Goal: Transaction & Acquisition: Book appointment/travel/reservation

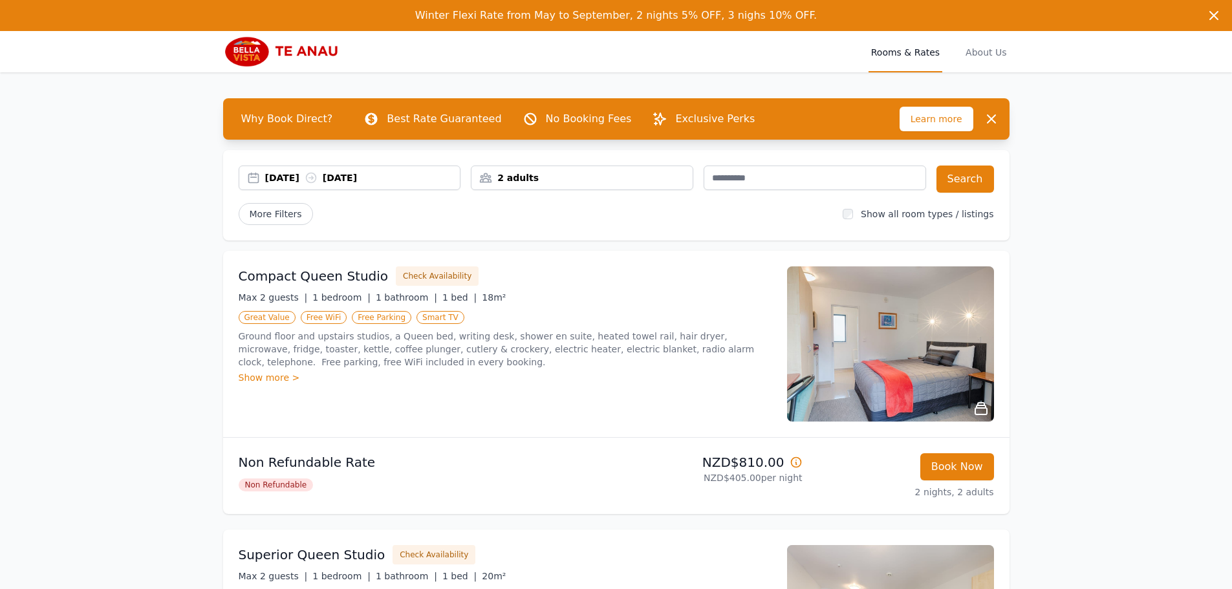
click at [542, 184] on div "2 adults" at bounding box center [582, 177] width 221 height 13
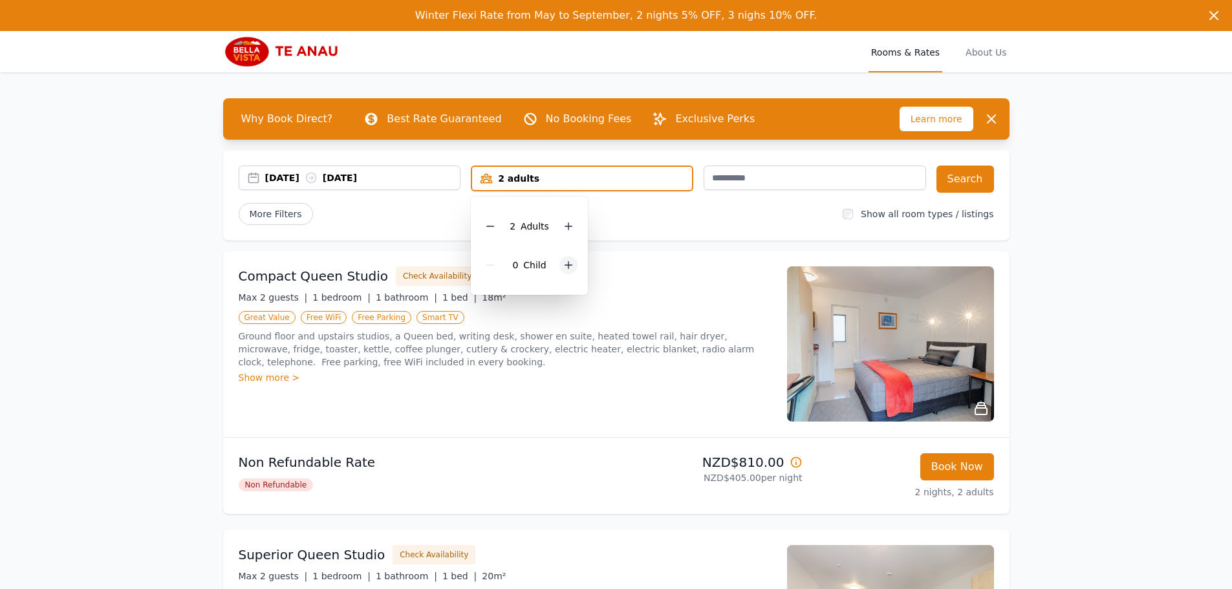
click at [569, 265] on icon at bounding box center [568, 265] width 7 height 7
click at [959, 185] on button "Search" at bounding box center [966, 179] width 58 height 27
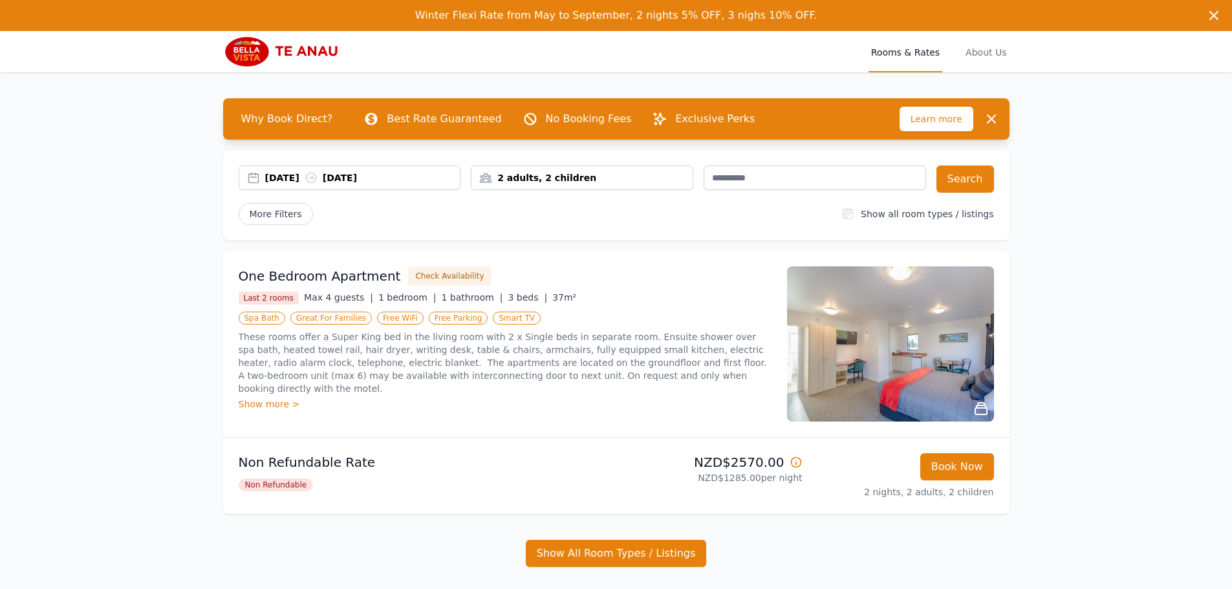
click at [795, 466] on icon at bounding box center [796, 462] width 13 height 13
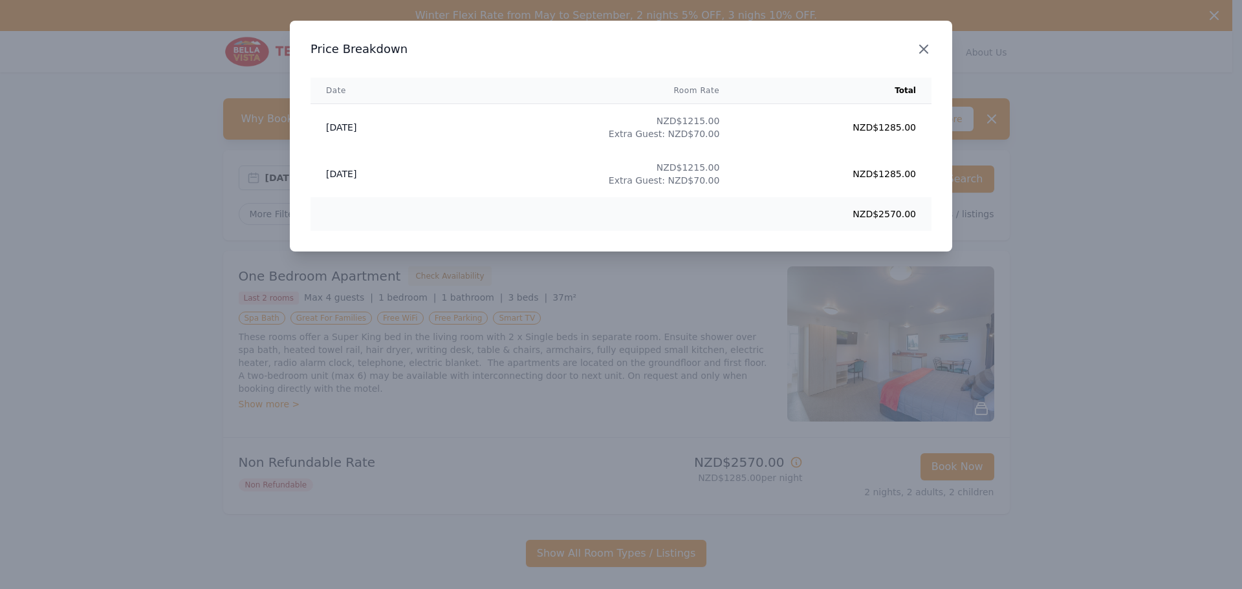
click at [930, 48] on icon "button" at bounding box center [924, 49] width 16 height 16
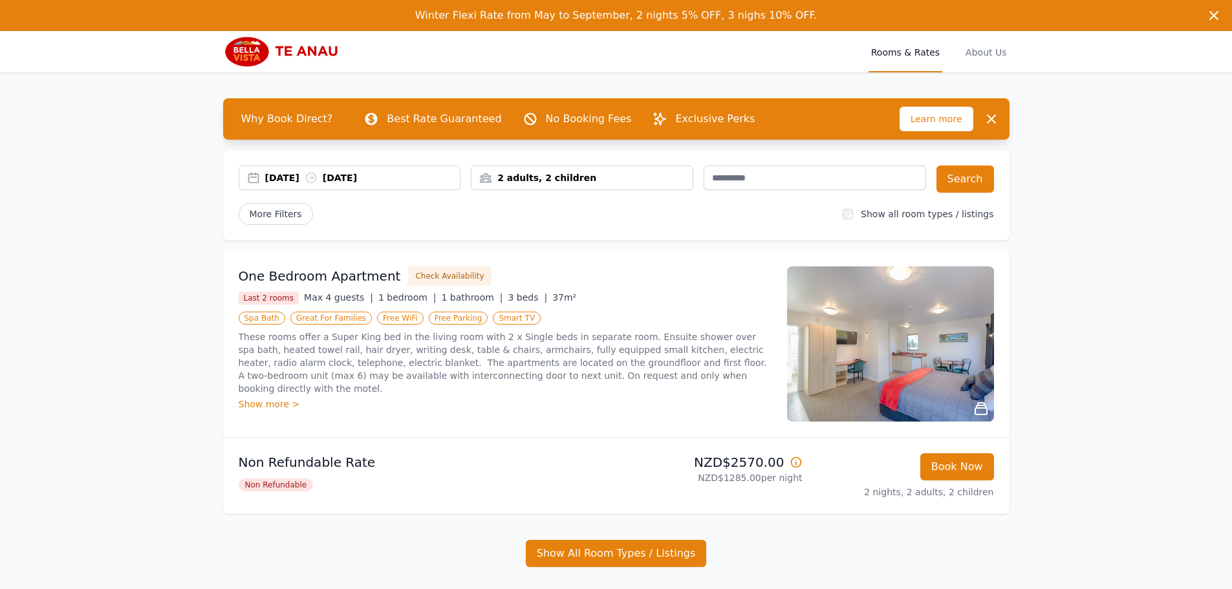
click at [272, 398] on div "Show more >" at bounding box center [505, 404] width 533 height 13
click at [879, 362] on img at bounding box center [890, 344] width 207 height 155
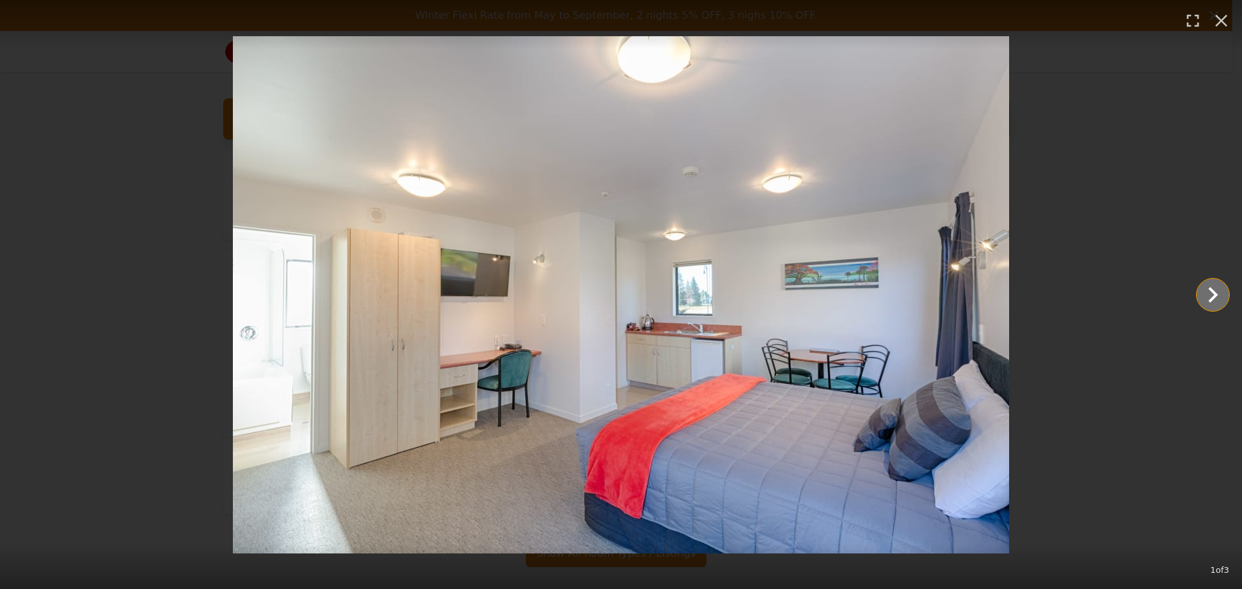
click at [1208, 283] on icon "Show slide 2 of 3" at bounding box center [1212, 294] width 31 height 31
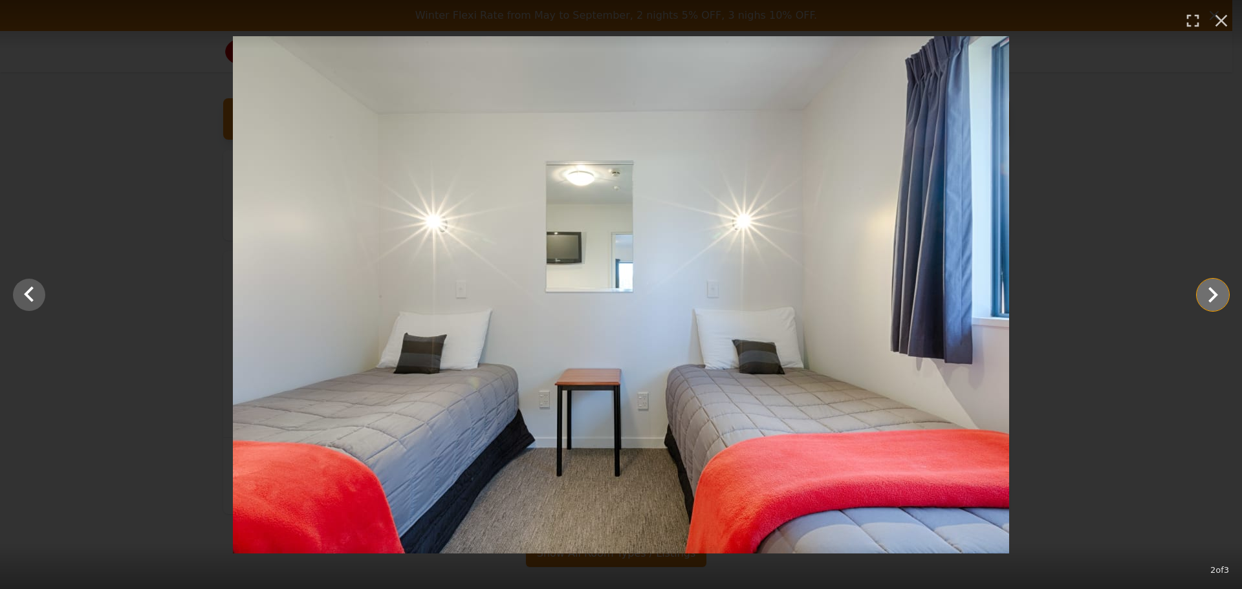
click at [1208, 283] on icon "Show slide 3 of 3" at bounding box center [1212, 294] width 31 height 31
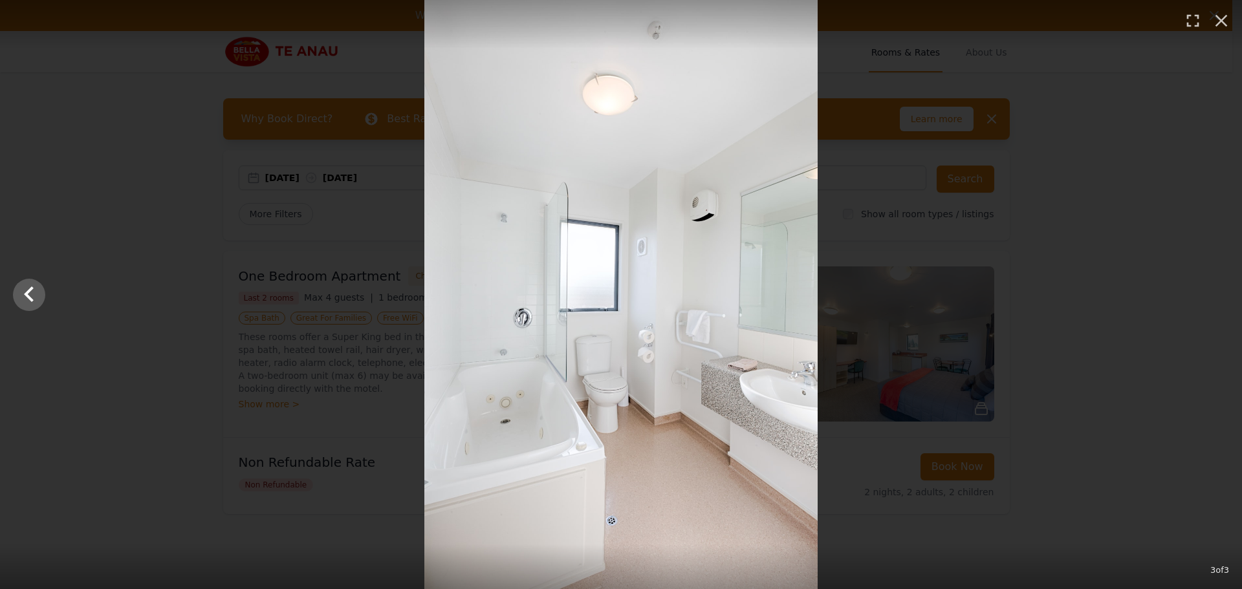
click at [1208, 283] on div at bounding box center [621, 294] width 1242 height 589
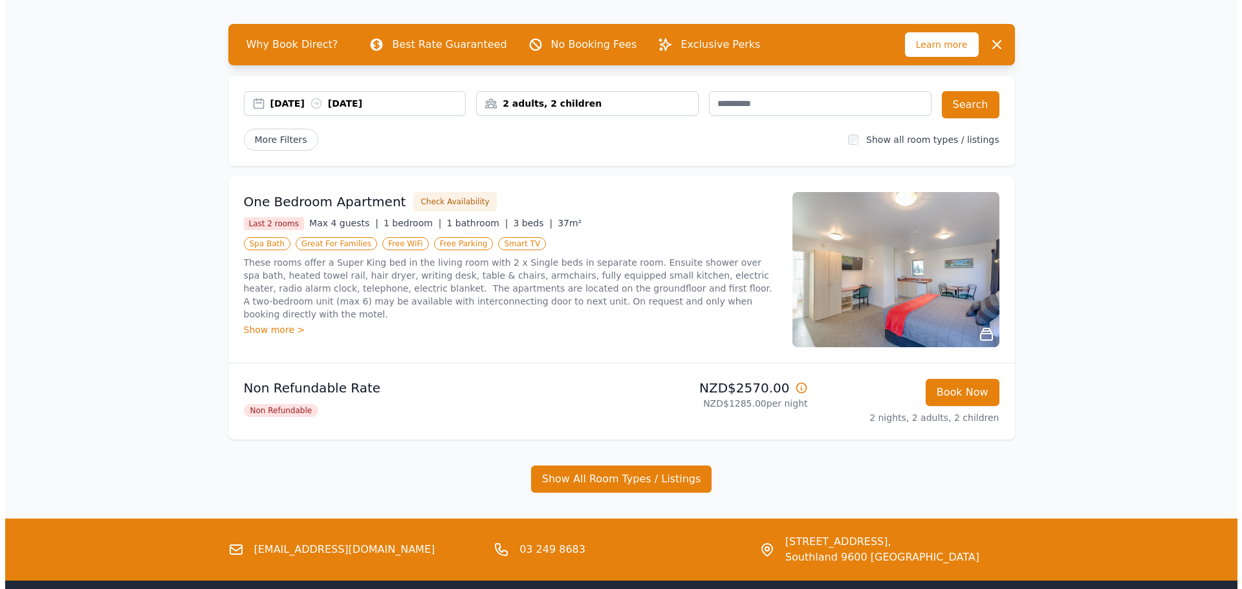
scroll to position [157, 0]
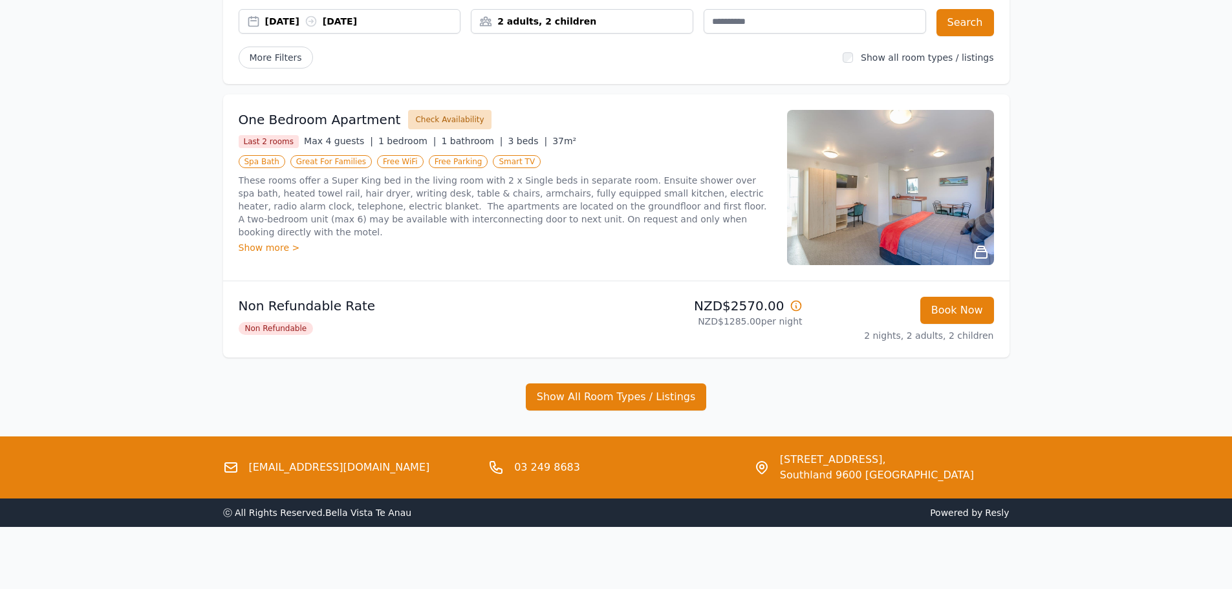
click at [444, 121] on button "Check Availability" at bounding box center [449, 119] width 83 height 19
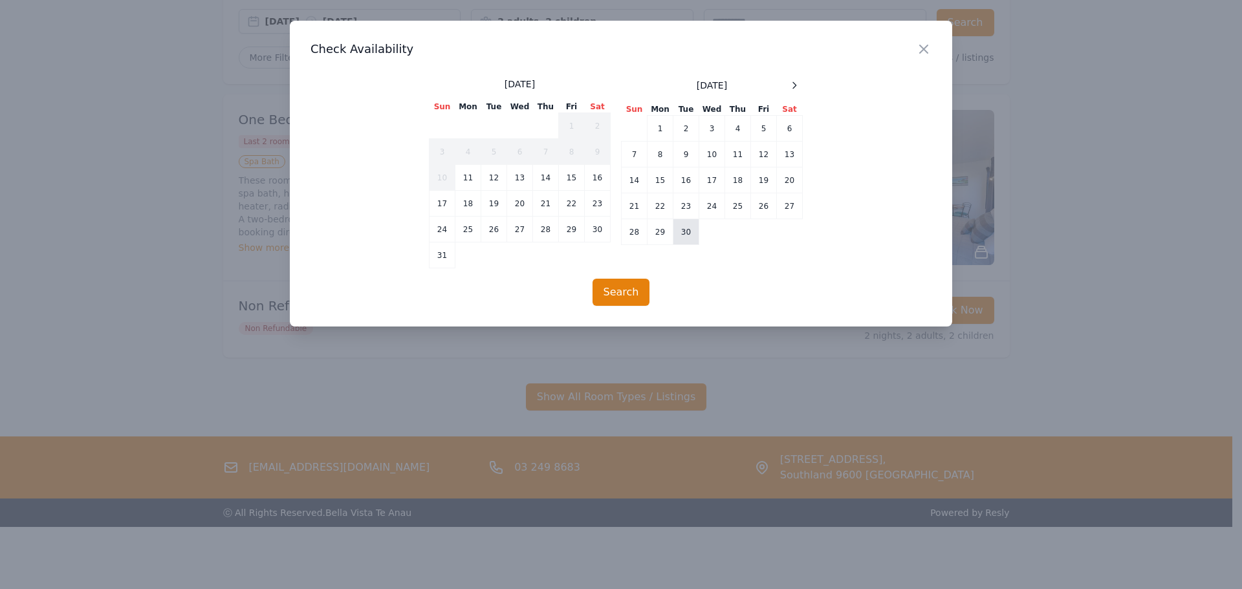
click at [676, 234] on td "30" at bounding box center [686, 232] width 26 height 26
click at [664, 236] on td "29" at bounding box center [661, 232] width 26 height 26
click at [679, 239] on td "30" at bounding box center [686, 232] width 26 height 26
click at [639, 281] on button "Search" at bounding box center [622, 292] width 58 height 27
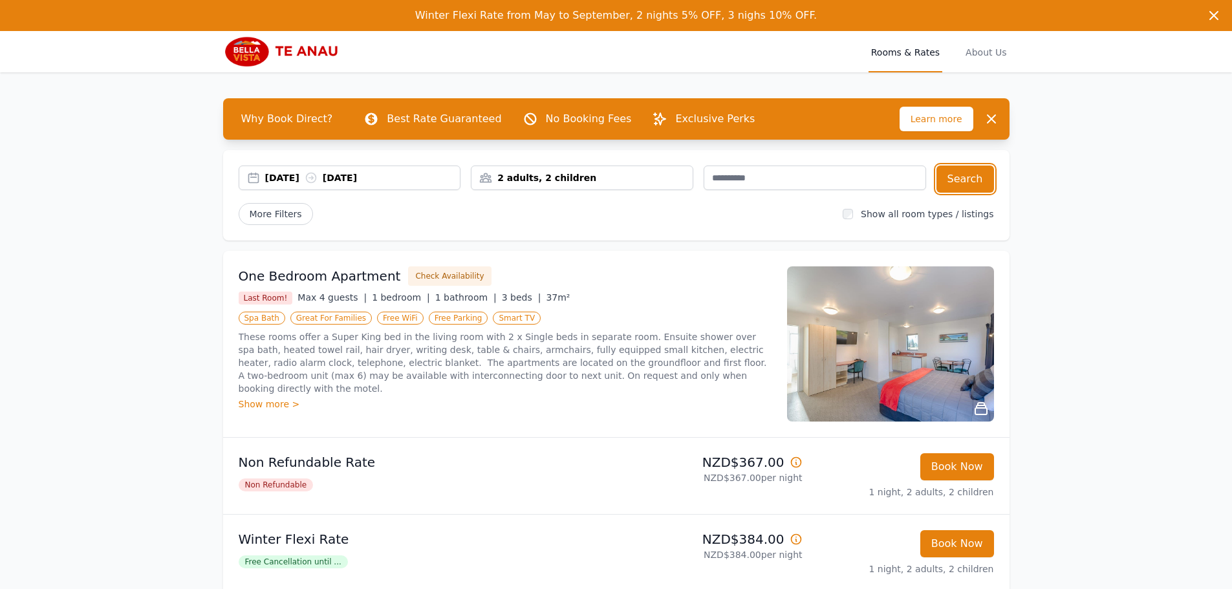
click at [355, 173] on div "[DATE] [DATE]" at bounding box center [362, 177] width 195 height 13
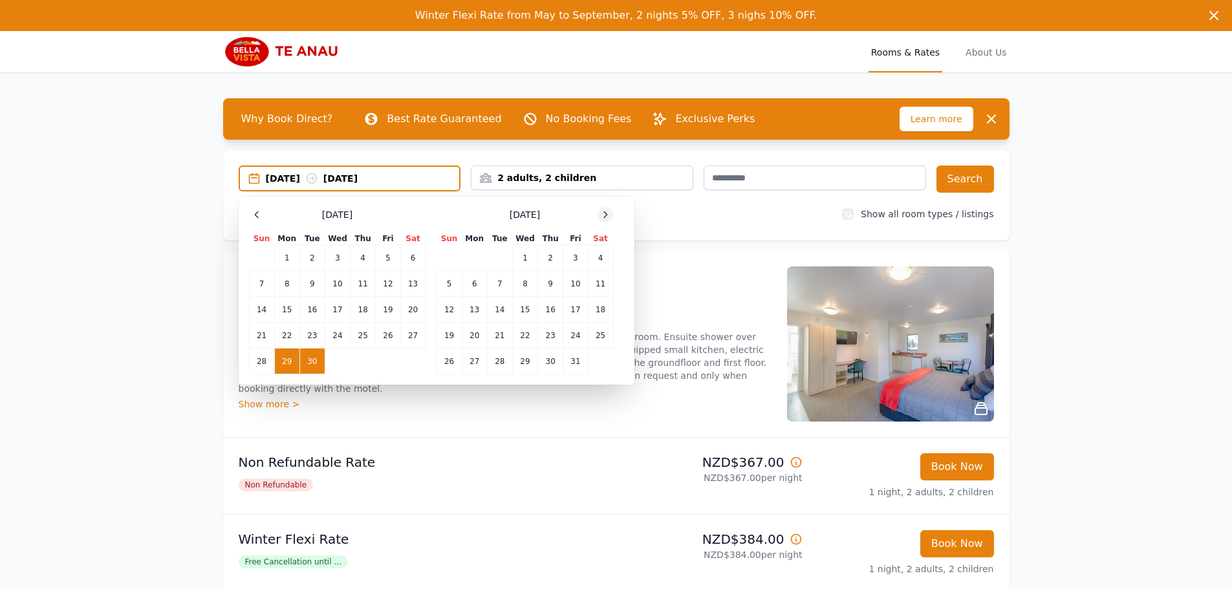
click at [605, 215] on icon at bounding box center [605, 215] width 10 height 10
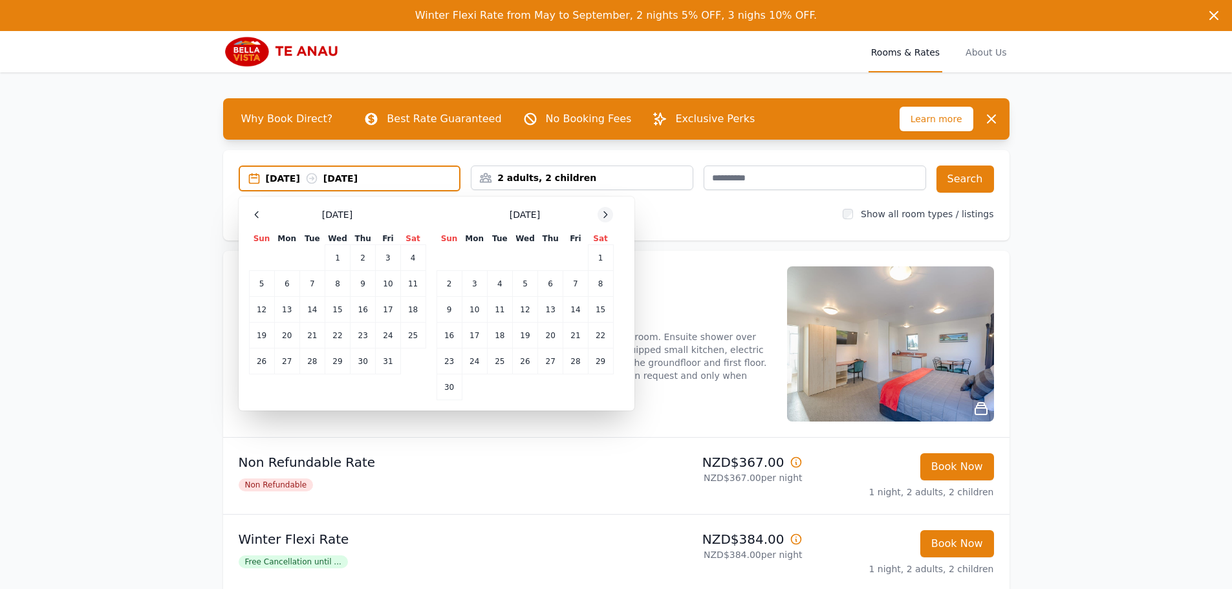
click at [605, 215] on icon at bounding box center [605, 215] width 10 height 10
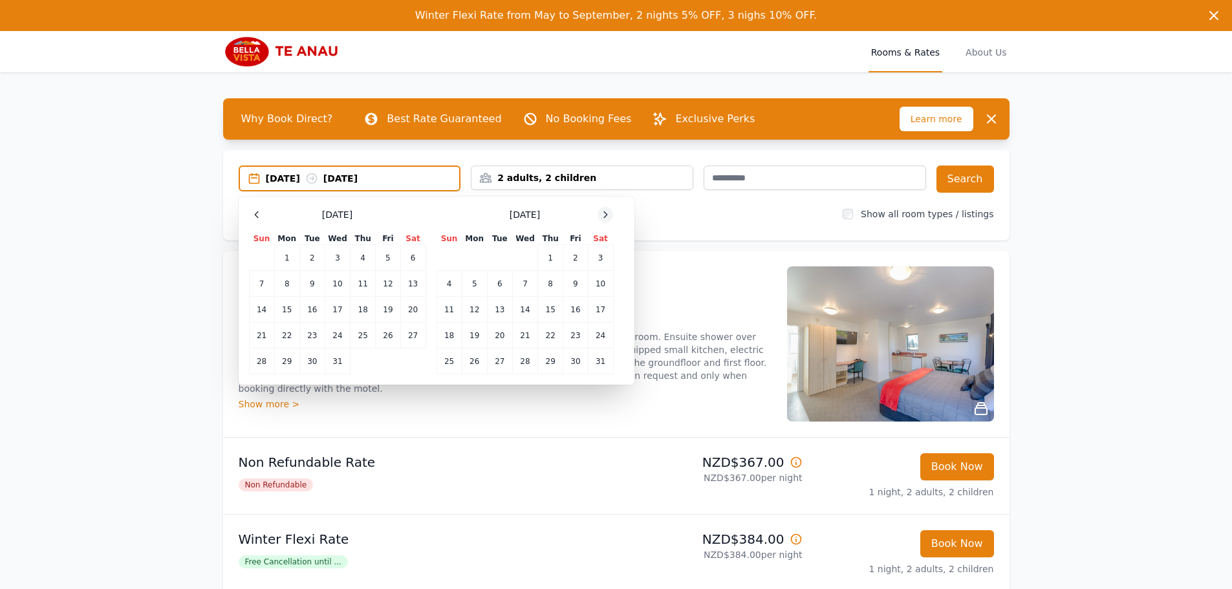
click at [605, 215] on icon at bounding box center [605, 215] width 10 height 10
click at [257, 212] on icon at bounding box center [256, 215] width 3 height 6
click at [337, 360] on td "31" at bounding box center [337, 362] width 25 height 26
click at [578, 248] on td "2" at bounding box center [575, 258] width 25 height 26
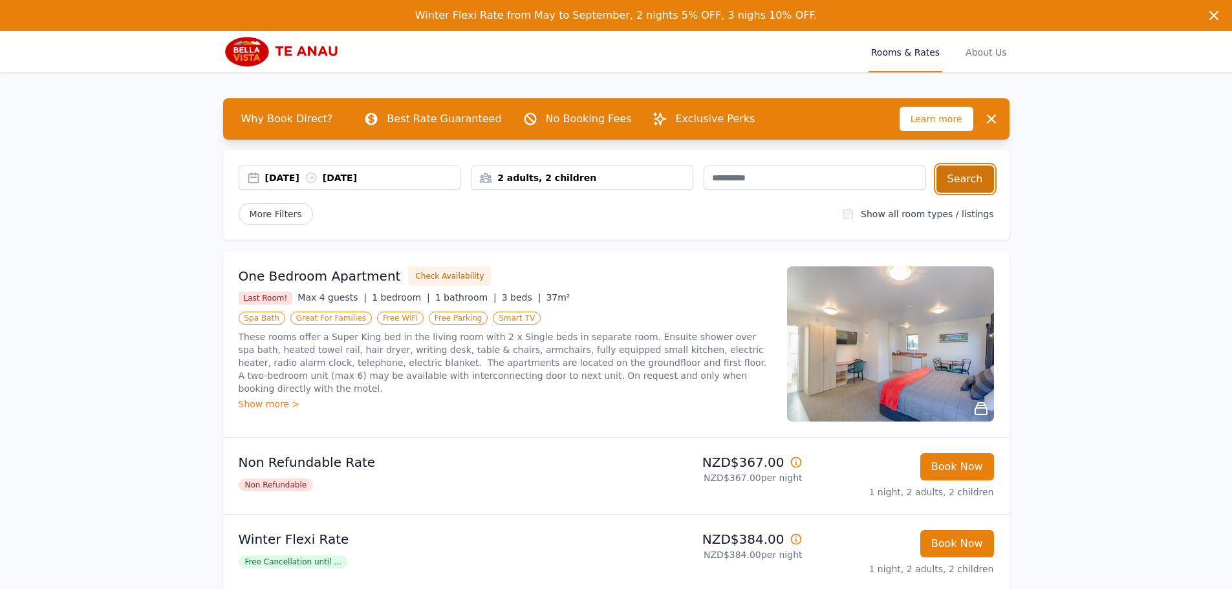
click at [965, 178] on button "Search" at bounding box center [966, 179] width 58 height 27
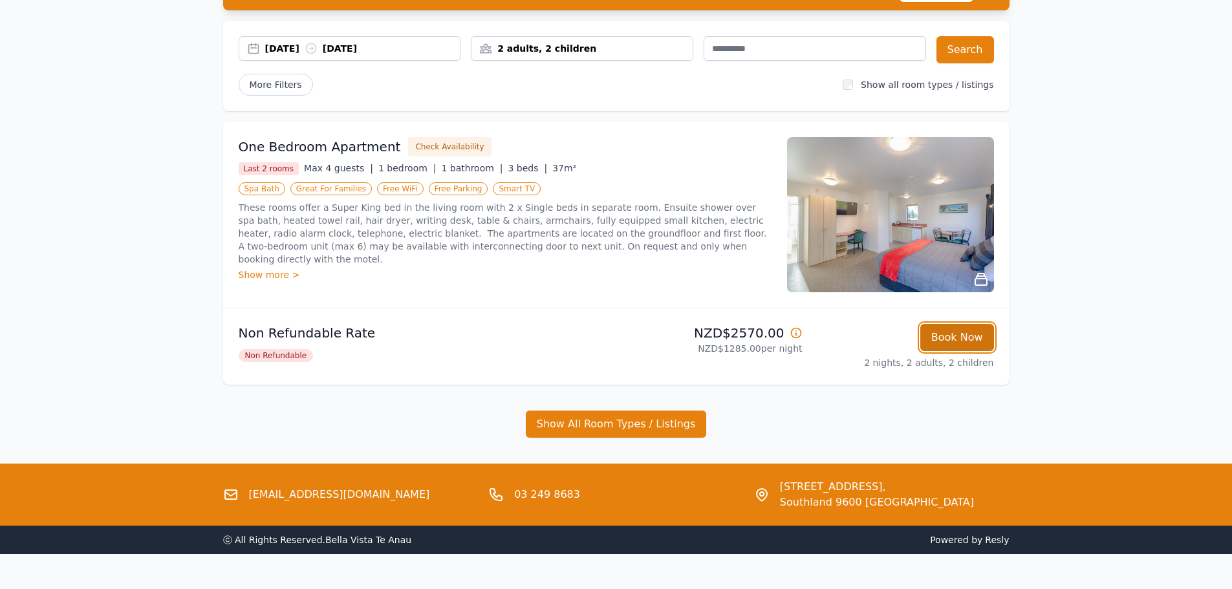
click at [939, 342] on button "Book Now" at bounding box center [958, 337] width 74 height 27
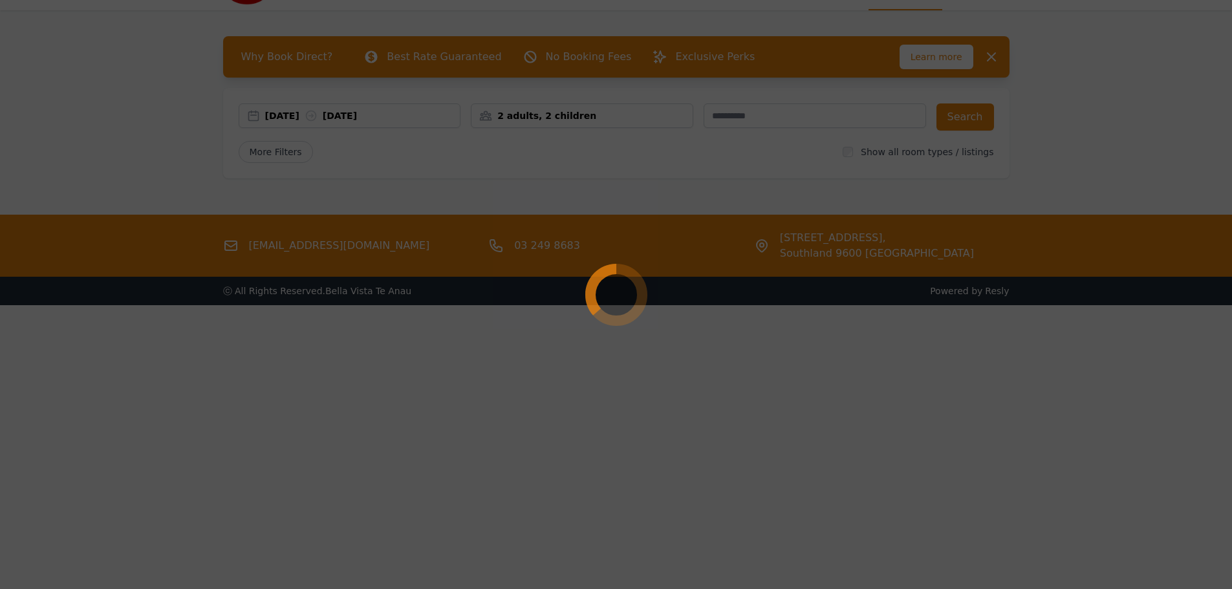
scroll to position [62, 0]
select select "**"
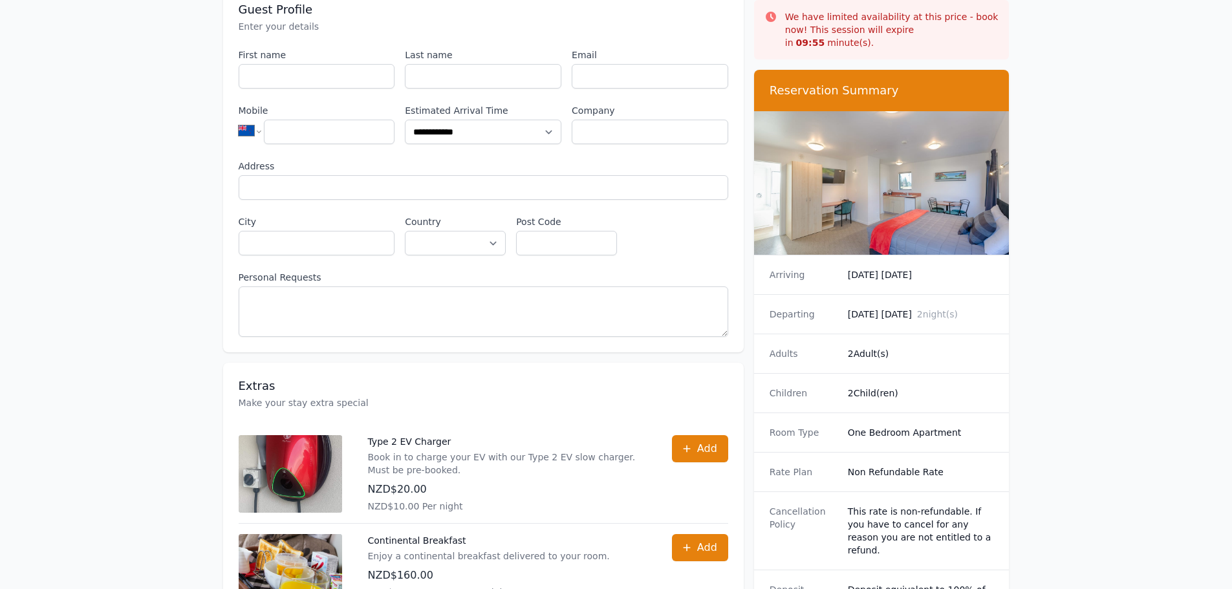
scroll to position [66, 0]
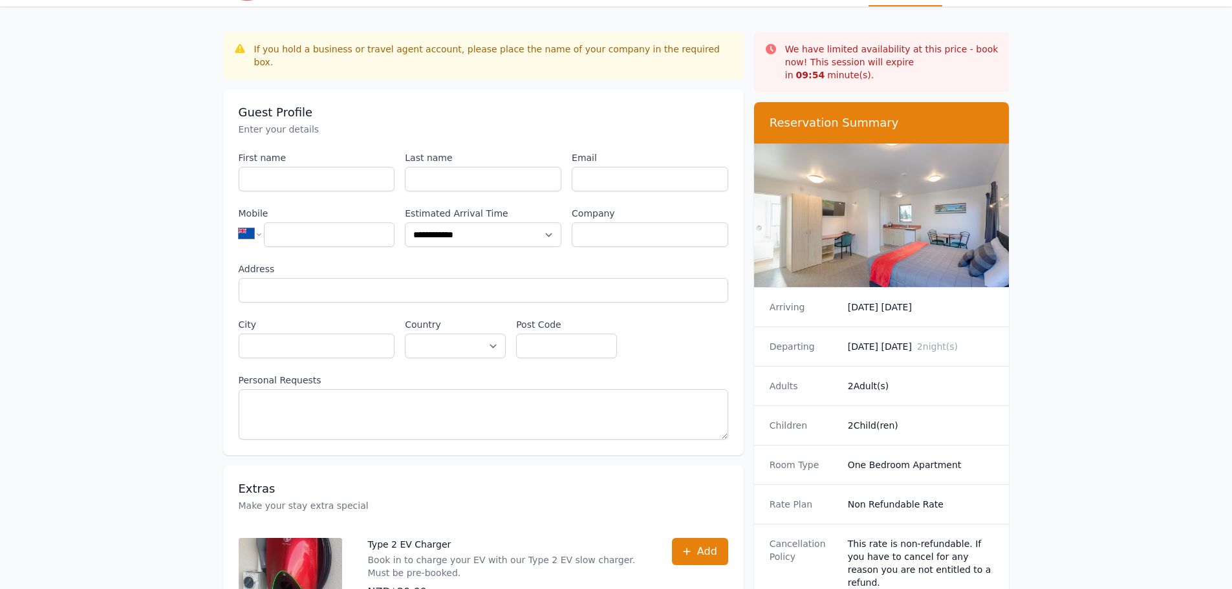
click at [928, 193] on img at bounding box center [882, 216] width 256 height 144
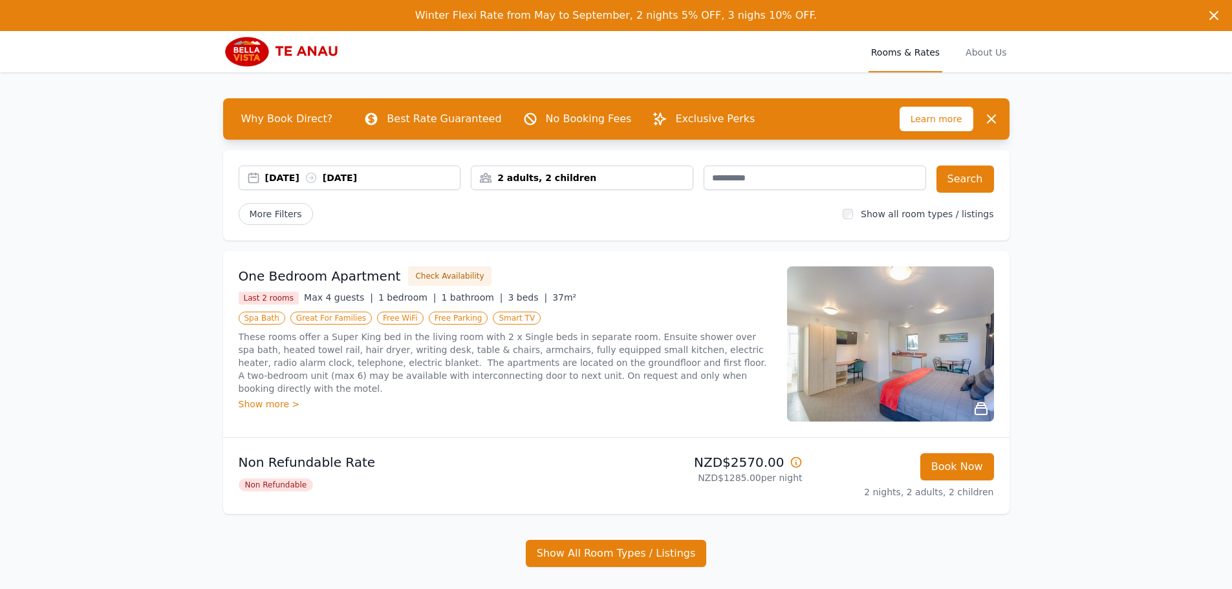
click at [919, 356] on img at bounding box center [890, 344] width 207 height 155
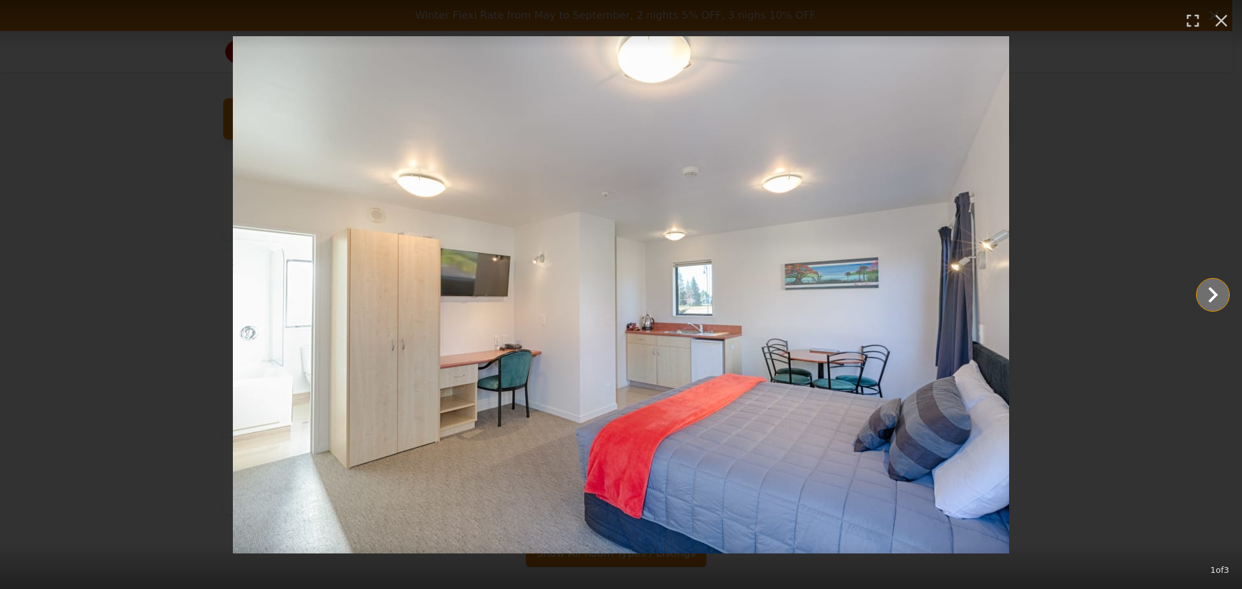
click at [1205, 292] on icon "Show slide 2 of 3" at bounding box center [1212, 294] width 31 height 31
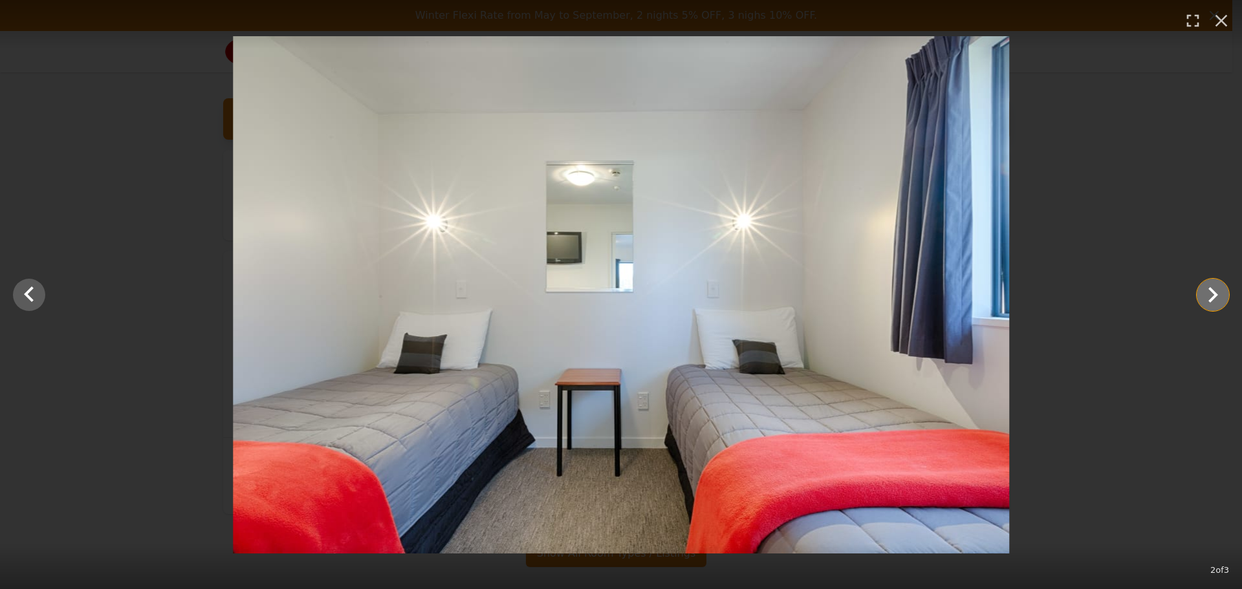
click at [1205, 291] on icon "Show slide 3 of 3" at bounding box center [1212, 294] width 31 height 31
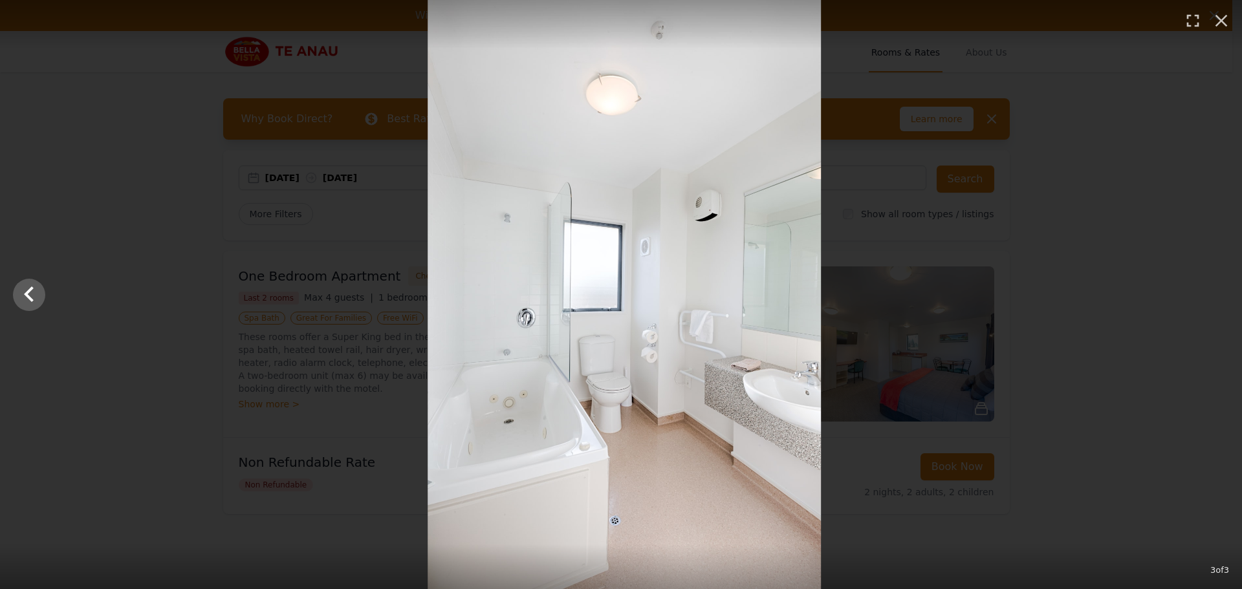
click at [1205, 291] on div at bounding box center [624, 294] width 1242 height 589
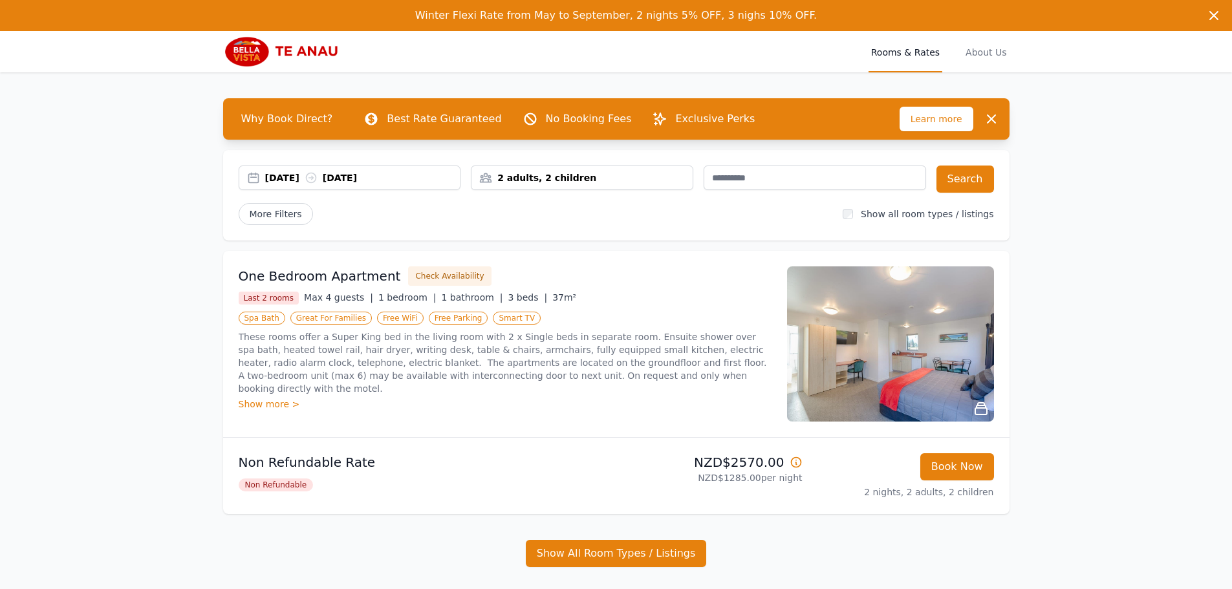
click at [984, 415] on icon at bounding box center [982, 409] width 12 height 12
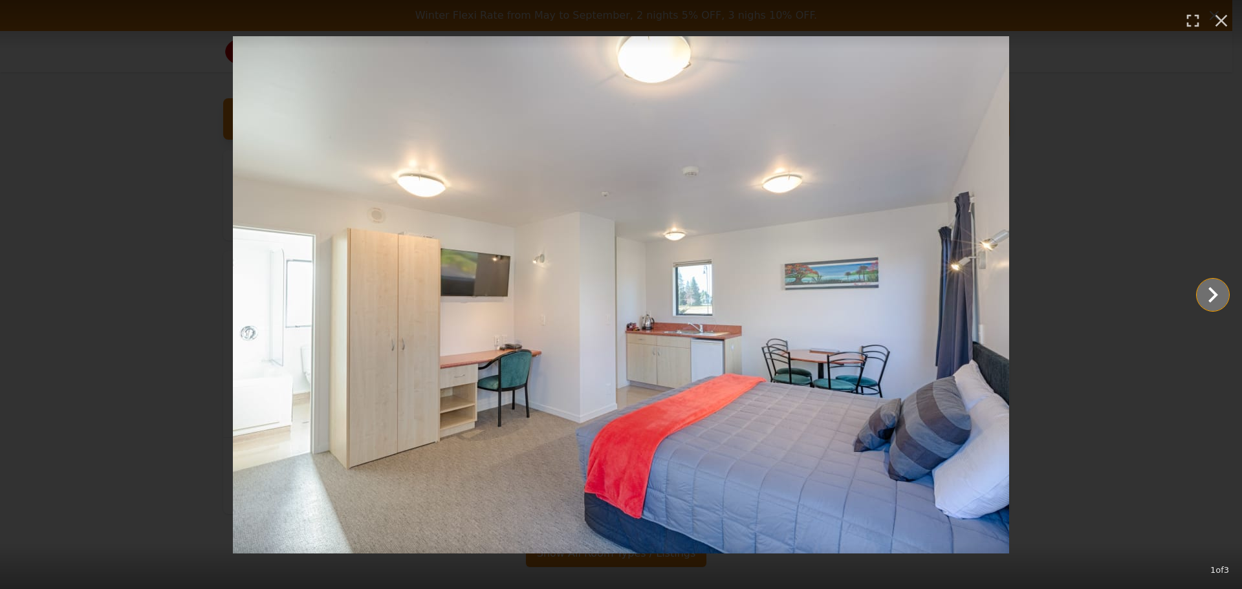
click at [1203, 300] on icon "Show slide 2 of 3" at bounding box center [1212, 294] width 31 height 31
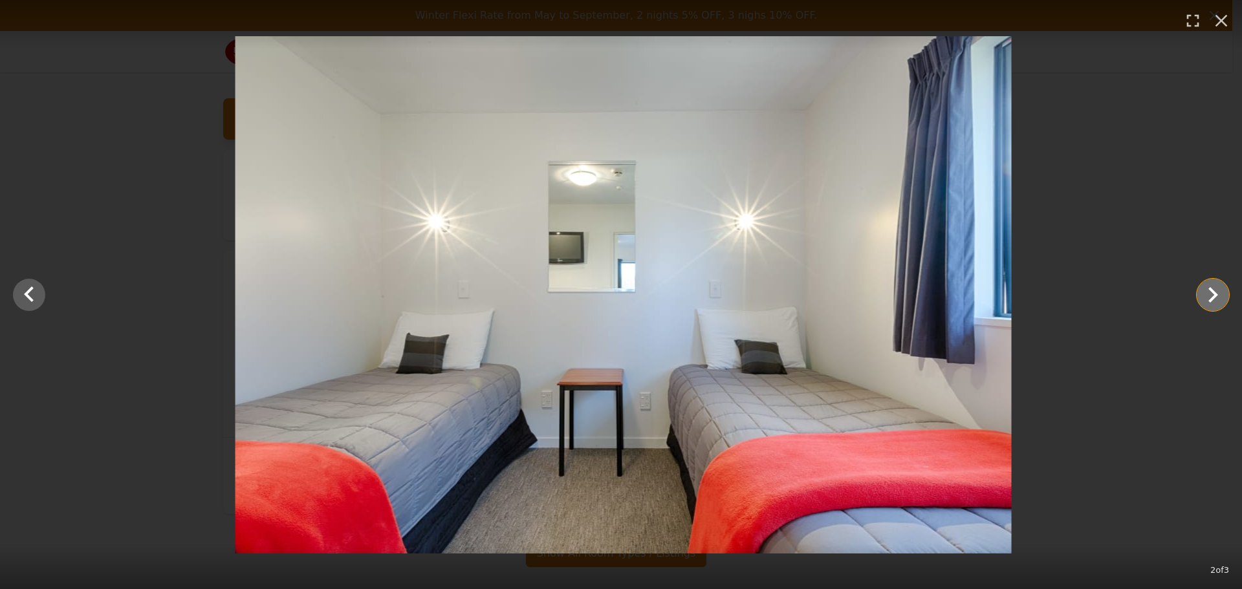
click at [1203, 300] on icon "Show slide 3 of 3" at bounding box center [1212, 294] width 31 height 31
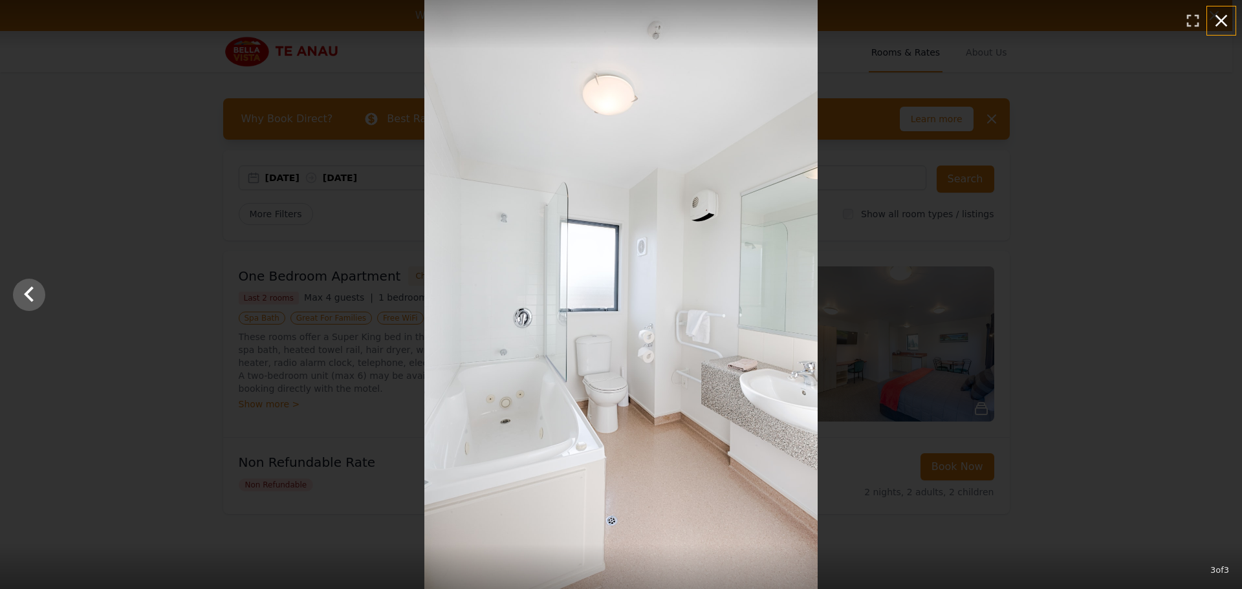
click at [1226, 21] on icon "button" at bounding box center [1221, 20] width 21 height 21
